Goal: Transaction & Acquisition: Download file/media

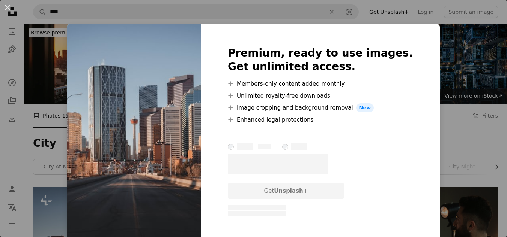
scroll to position [105, 0]
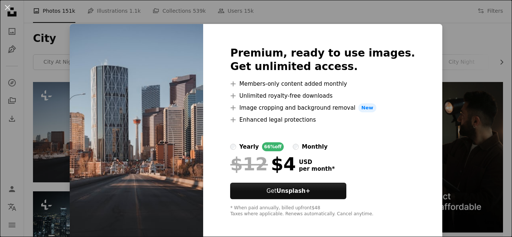
click at [167, 113] on img at bounding box center [137, 132] width 134 height 216
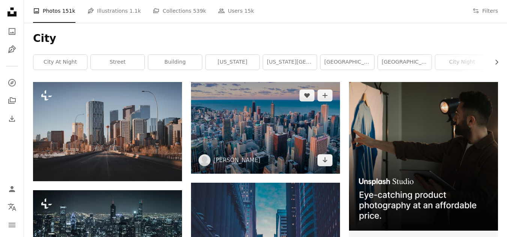
click at [240, 117] on img at bounding box center [265, 128] width 149 height 92
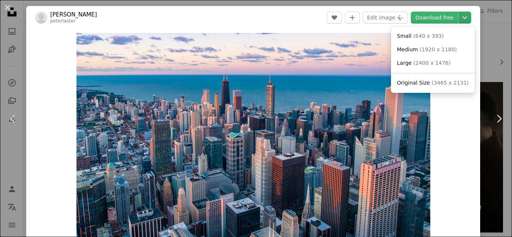
click at [464, 20] on icon "Chevron down" at bounding box center [465, 17] width 12 height 9
click at [424, 47] on span "( 1920 x 1180 )" at bounding box center [438, 50] width 37 height 6
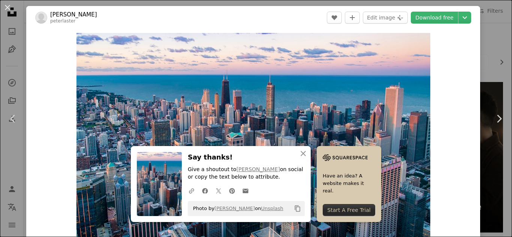
click at [493, 47] on div "An X shape Chevron left Chevron right An X shape Close Say thanks! Give a shout…" at bounding box center [256, 118] width 512 height 237
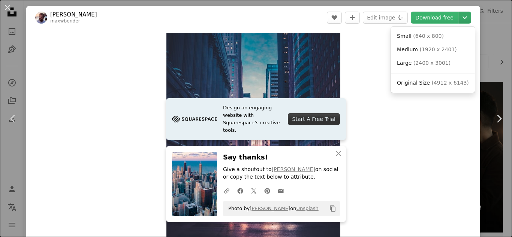
click at [464, 15] on icon "Chevron down" at bounding box center [465, 17] width 12 height 9
click at [420, 51] on span "( 1920 x 2401 )" at bounding box center [438, 50] width 37 height 6
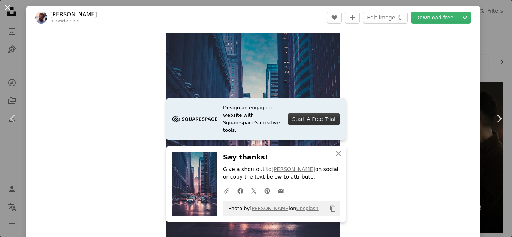
click at [8, 6] on button "An X shape" at bounding box center [7, 7] width 9 height 9
